Goal: Check status: Check status

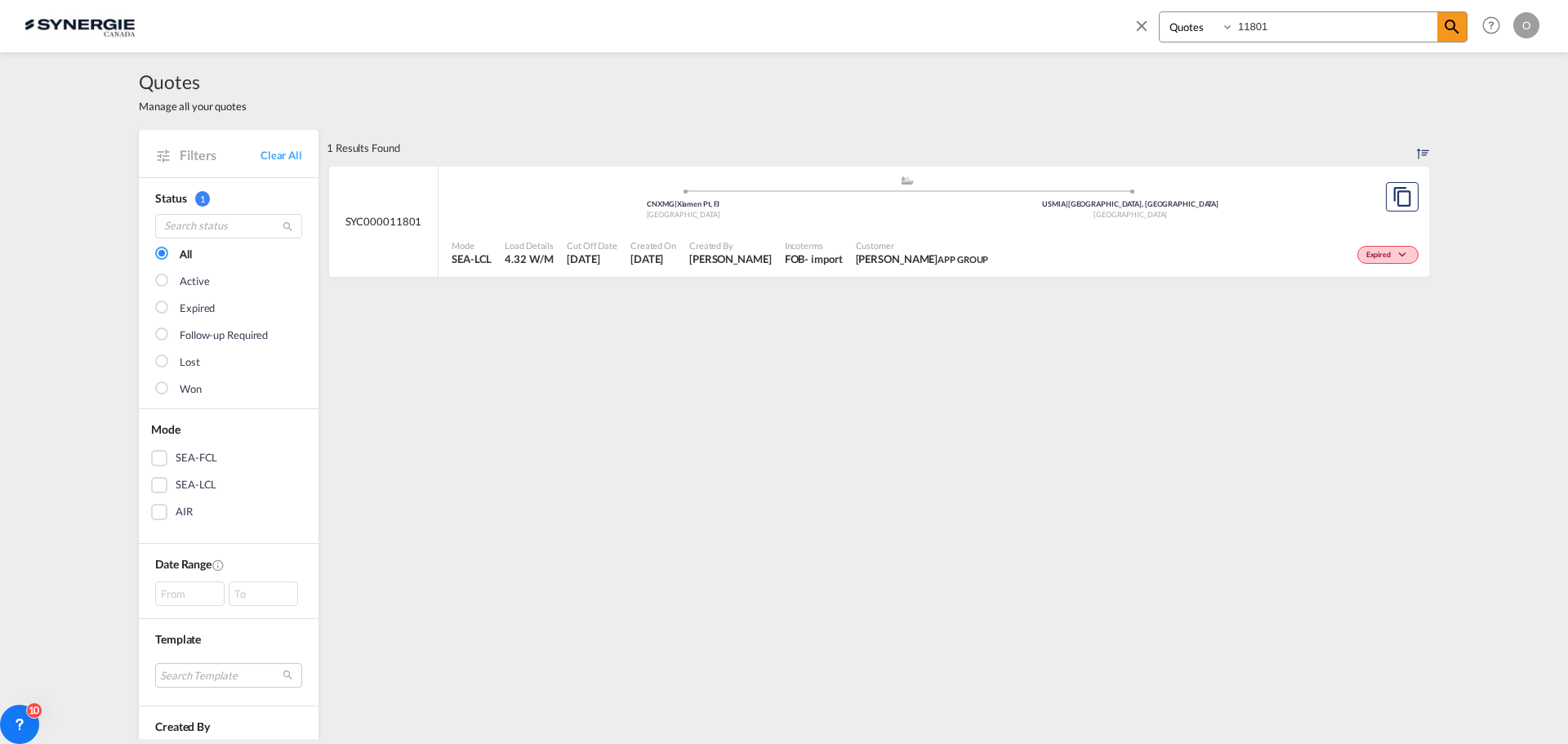
select select "Quotes"
drag, startPoint x: 1280, startPoint y: 20, endPoint x: 1187, endPoint y: 26, distance: 93.2
click at [1187, 26] on div "Bookings Quotes Enquiries 11801" at bounding box center [1312, 27] width 308 height 32
click at [1187, 28] on select "Bookings Quotes Enquiries" at bounding box center [1198, 27] width 78 height 30
click at [1160, 12] on select "Bookings Quotes Enquiries" at bounding box center [1198, 27] width 78 height 30
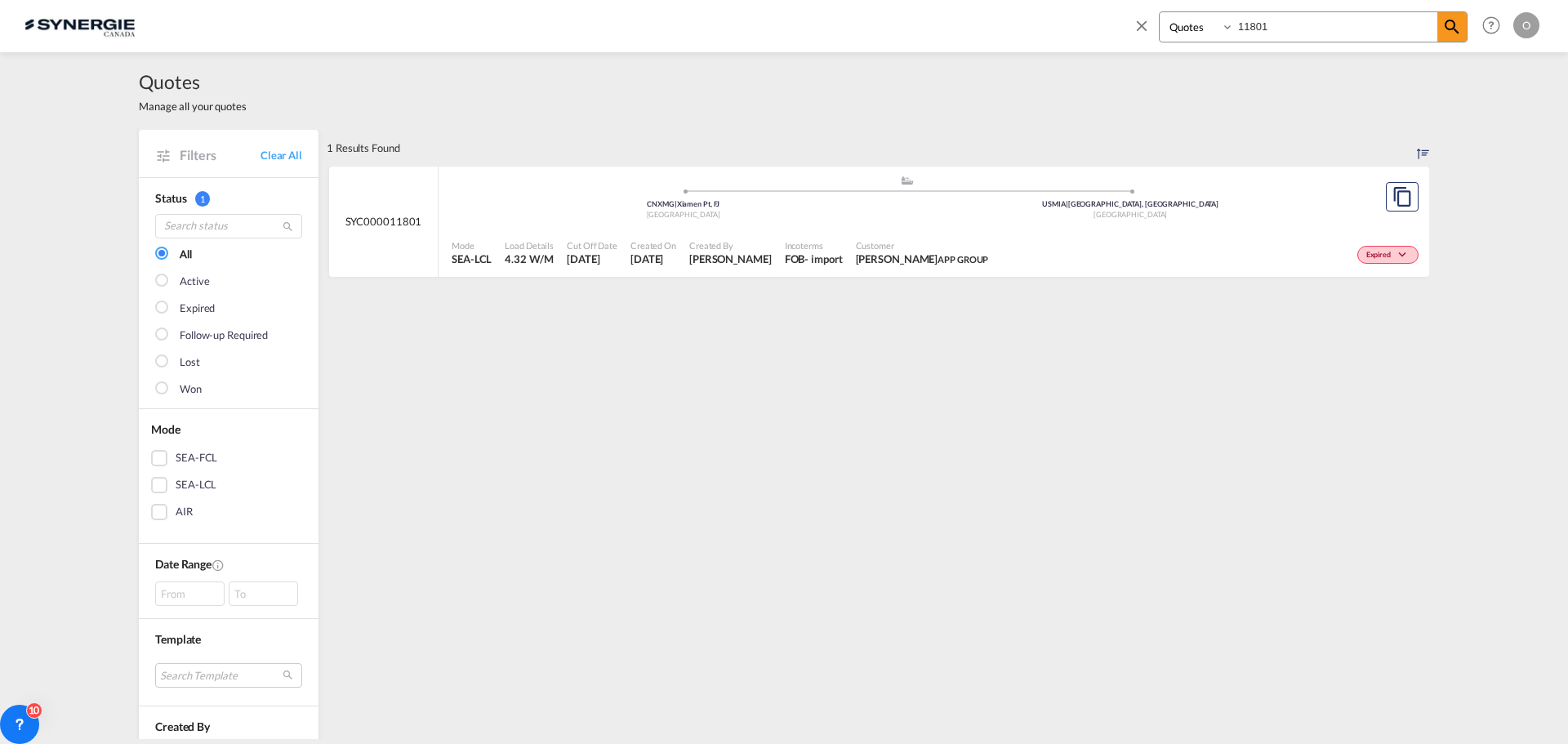
click at [1293, 24] on input "11801" at bounding box center [1336, 26] width 204 height 29
drag, startPoint x: 1297, startPoint y: 23, endPoint x: 1189, endPoint y: 32, distance: 108.4
click at [1189, 32] on div "Bookings Quotes Enquiries 11801" at bounding box center [1312, 27] width 308 height 32
type input "13474"
click at [784, 257] on div "EXW" at bounding box center [797, 259] width 24 height 15
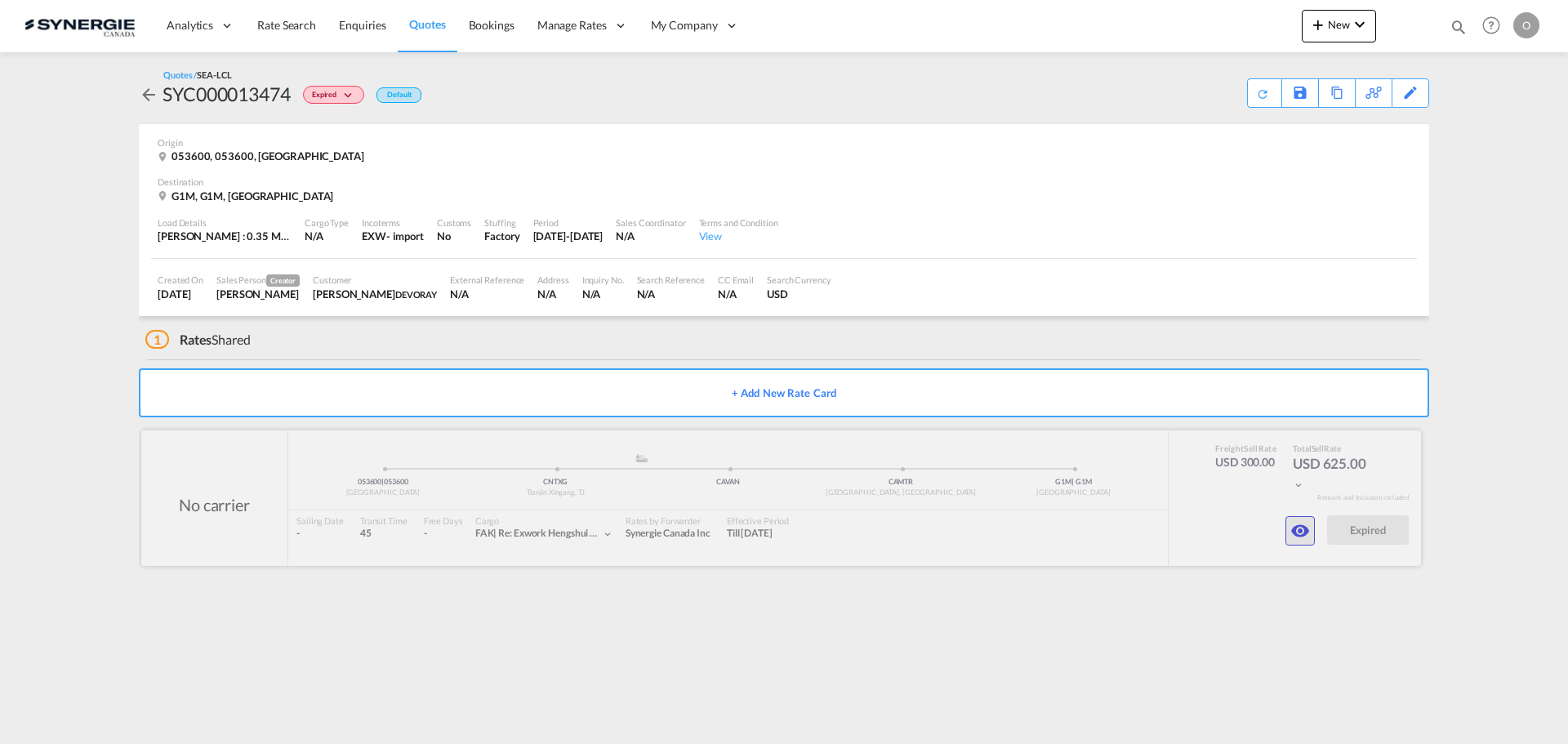
click at [1305, 524] on md-icon "icon-eye" at bounding box center [1299, 531] width 19 height 19
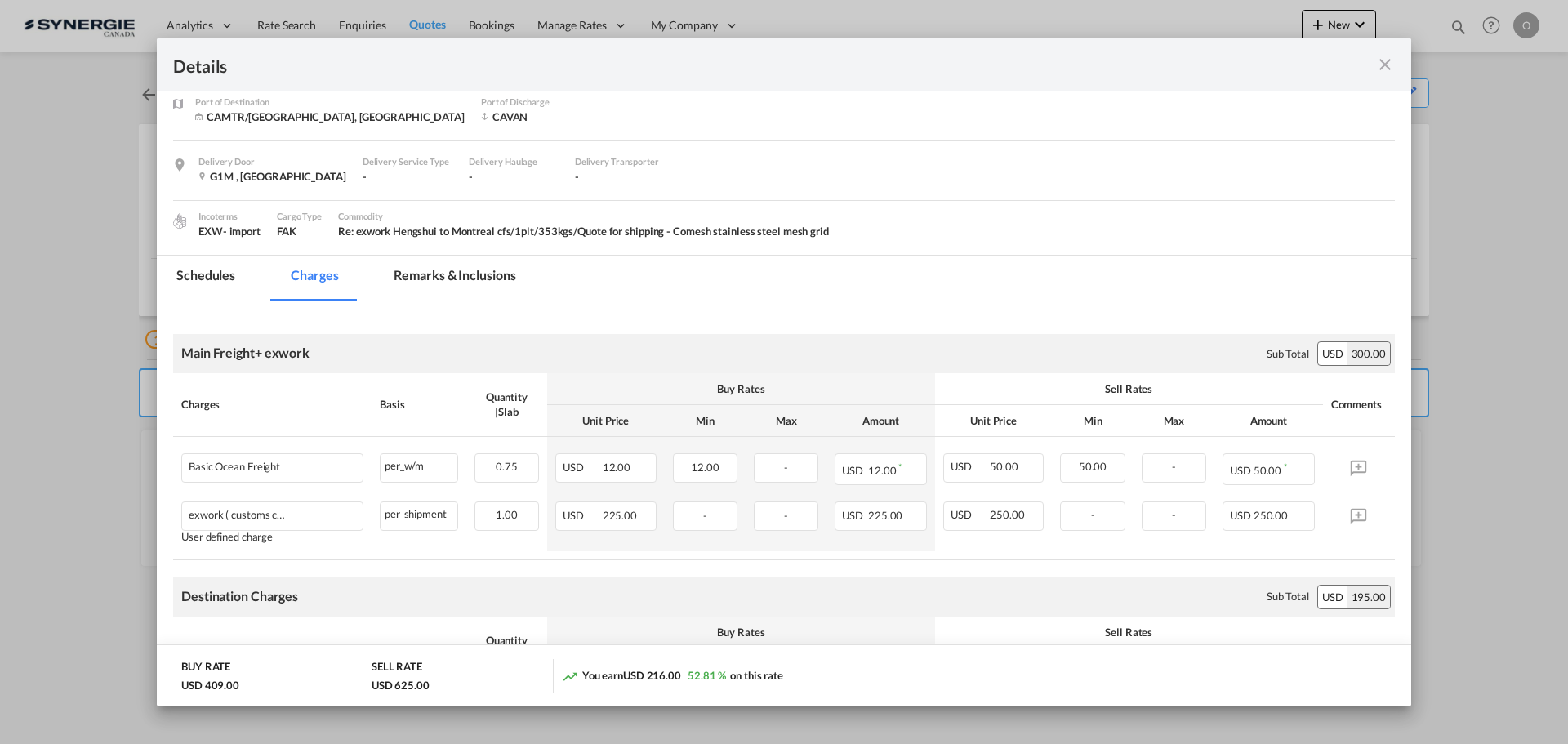
scroll to position [246, 0]
